Goal: Task Accomplishment & Management: Use online tool/utility

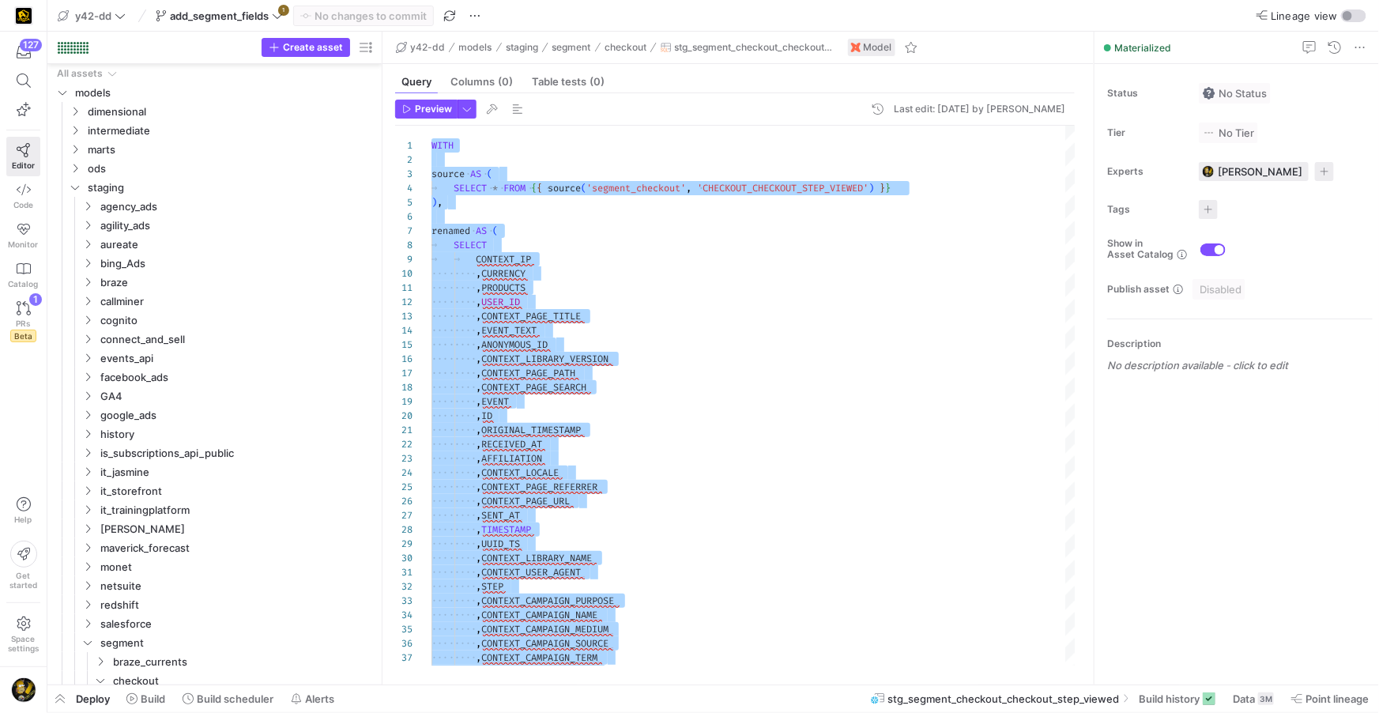
scroll to position [490, 0]
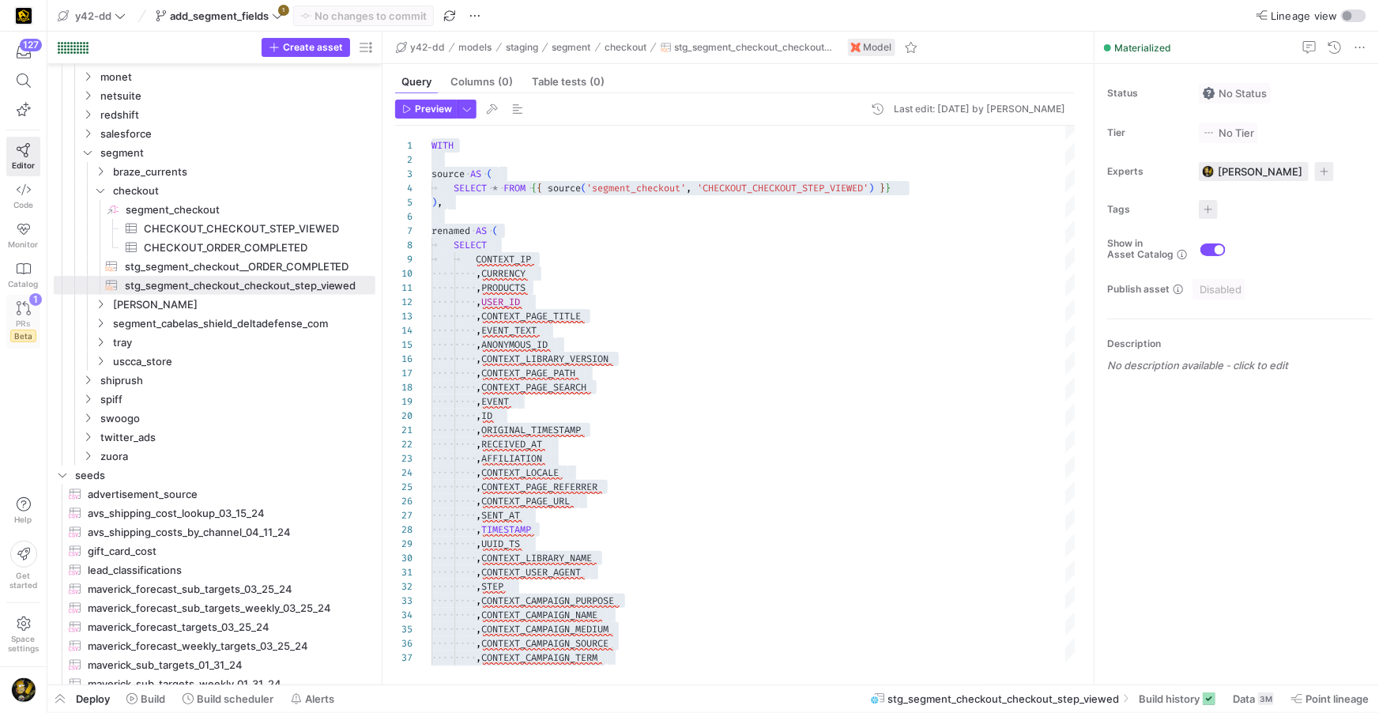
click at [28, 306] on icon at bounding box center [24, 308] width 14 height 14
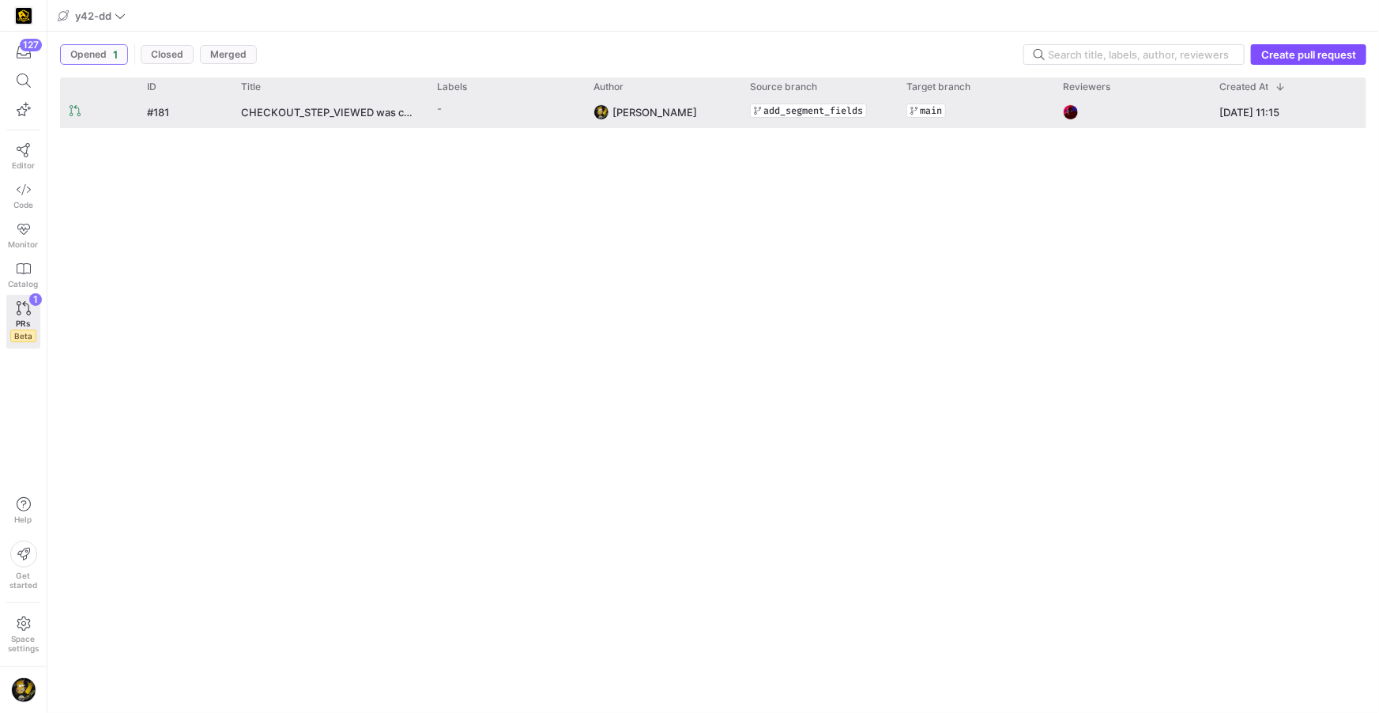
click at [1234, 116] on div "[DATE] 11:15" at bounding box center [1288, 111] width 156 height 31
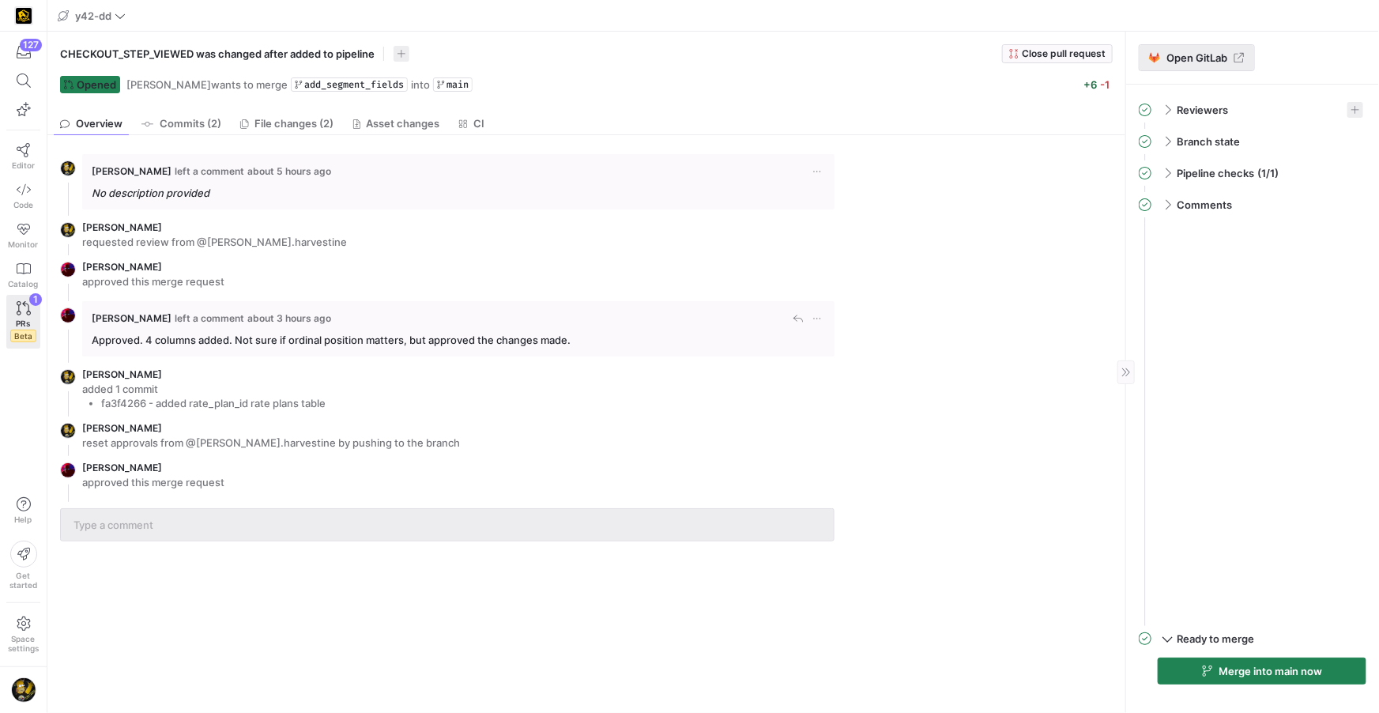
click at [1200, 59] on span "Open GitLab" at bounding box center [1196, 57] width 61 height 13
